Goal: Check status: Check status

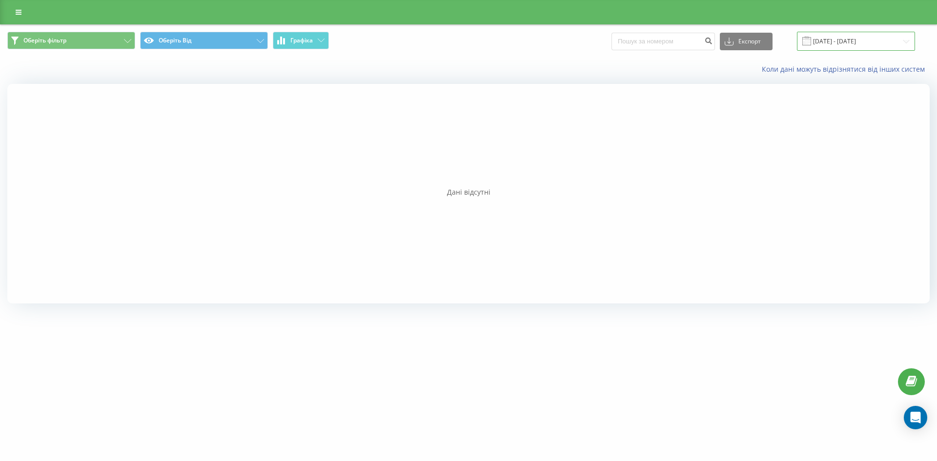
click at [851, 45] on input "18.09.2025 - 18.09.2025" at bounding box center [856, 41] width 118 height 19
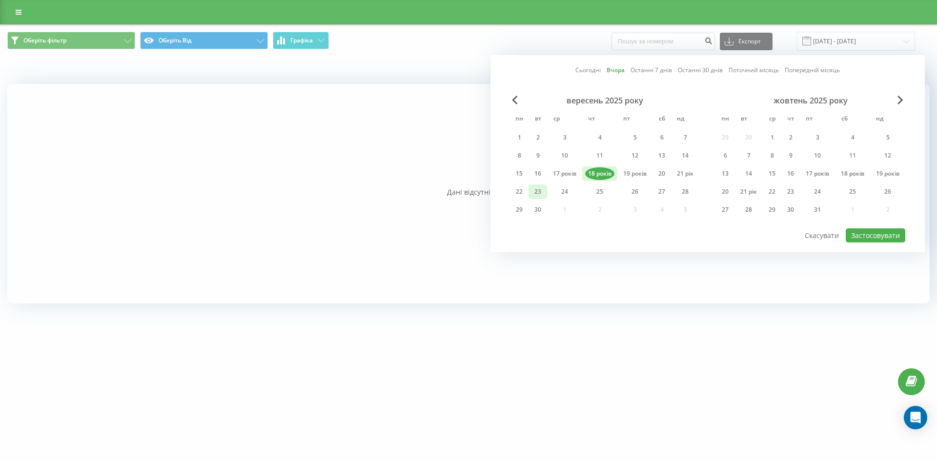
click at [534, 195] on font "23" at bounding box center [537, 191] width 7 height 8
click at [884, 226] on div "вересень 2025 року пн вт ср чт пт сб нд 1 2 3 4 5 6 7 8 9 10 11 12 13 14 15 16 …" at bounding box center [707, 162] width 395 height 132
click at [883, 235] on font "Застосовувати" at bounding box center [875, 235] width 49 height 9
type input "[DATE] - [DATE]"
